Goal: Find specific page/section: Find specific page/section

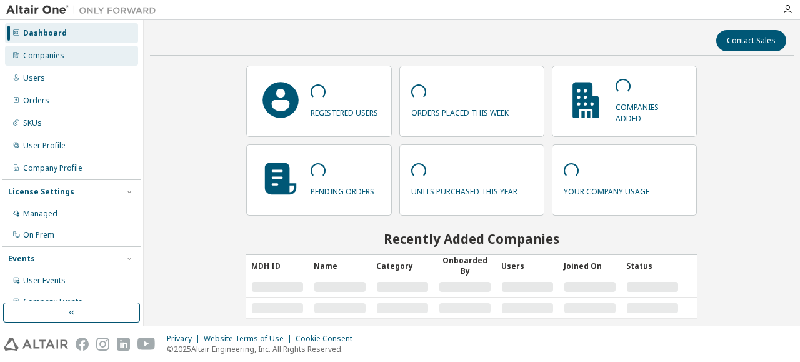
click at [53, 54] on div "Companies" at bounding box center [43, 56] width 41 height 10
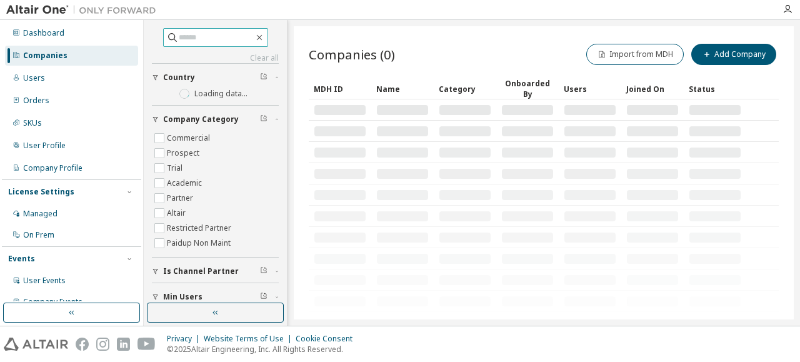
click at [213, 42] on input "text" at bounding box center [216, 37] width 75 height 13
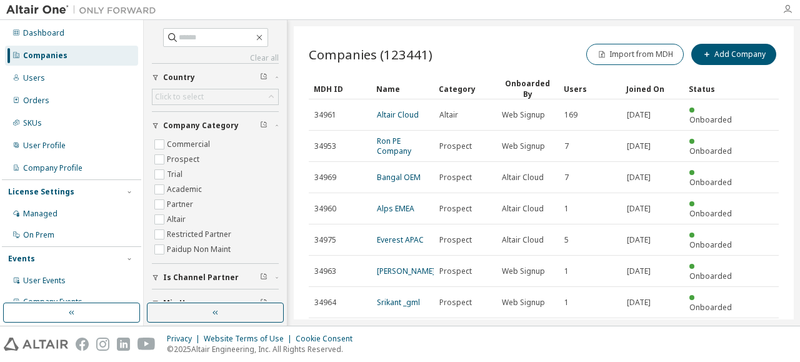
click at [786, 7] on icon "button" at bounding box center [788, 9] width 10 height 10
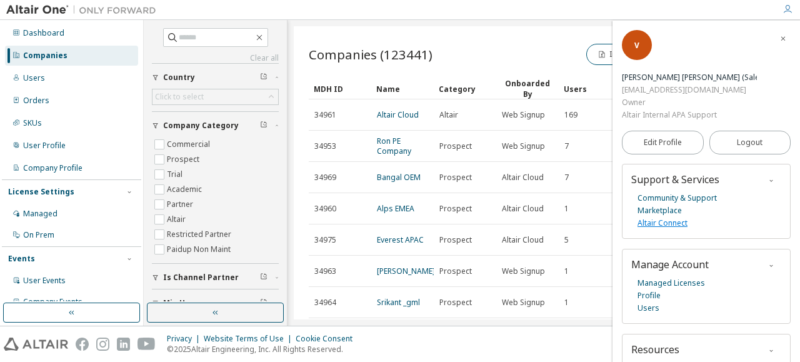
click at [674, 217] on link "Altair Connect" at bounding box center [663, 223] width 50 height 13
